Goal: Find specific page/section: Find specific page/section

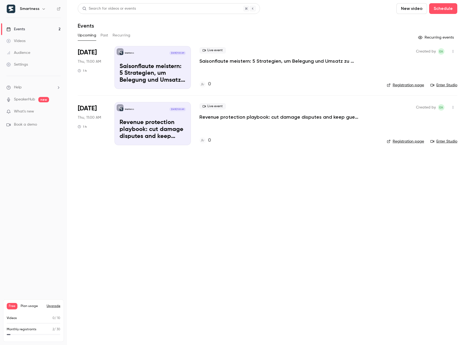
click at [293, 178] on main "Search for videos or events New video Schedule Events Upcoming Past Recurring R…" at bounding box center [267, 172] width 401 height 345
click at [40, 13] on div "Smartness" at bounding box center [33, 8] width 54 height 9
click at [27, 4] on div "Smartness" at bounding box center [33, 8] width 54 height 9
click at [28, 8] on h6 "Smartness" at bounding box center [30, 8] width 20 height 5
click at [42, 9] on icon "button" at bounding box center [43, 8] width 2 height 1
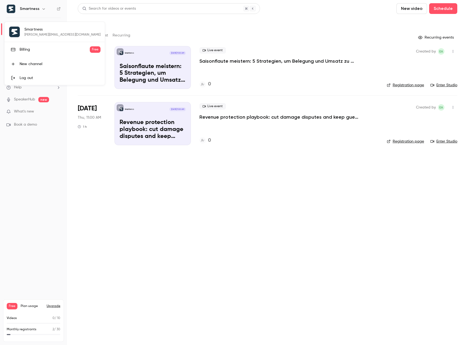
click at [43, 52] on div "Billing" at bounding box center [55, 49] width 70 height 5
